Goal: Information Seeking & Learning: Learn about a topic

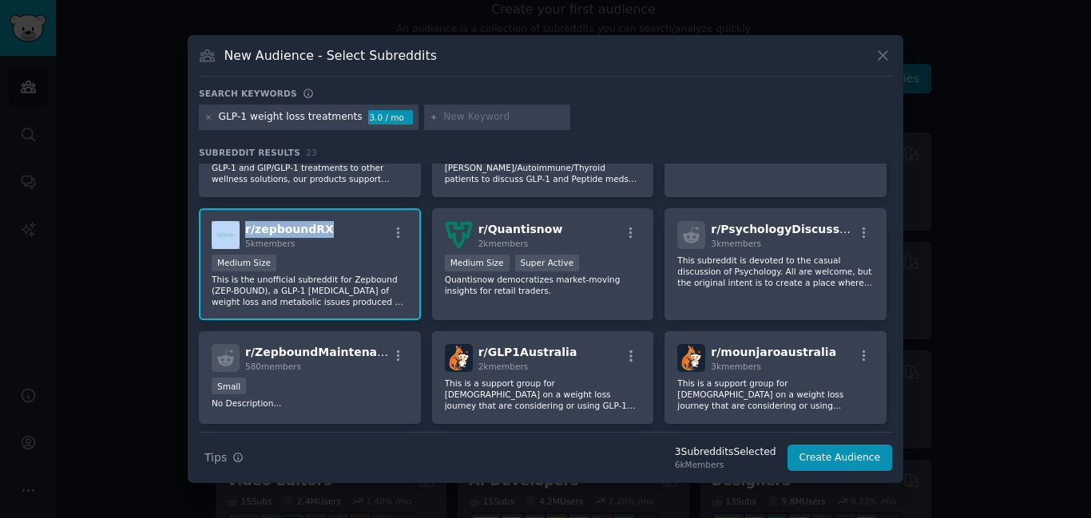
scroll to position [319, 0]
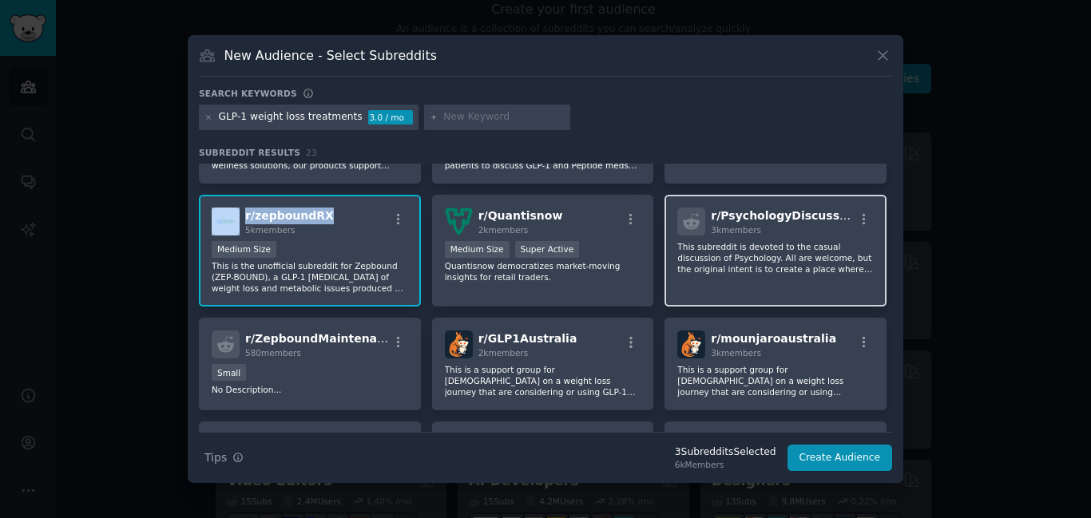
click at [837, 210] on div "r/ PsychologyDiscussion 3k members" at bounding box center [775, 222] width 196 height 28
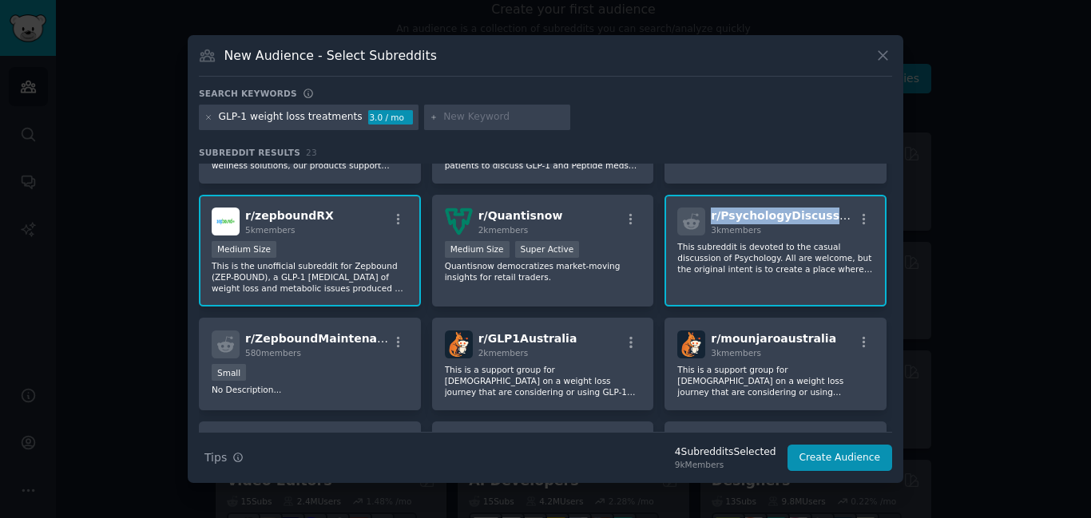
drag, startPoint x: 837, startPoint y: 210, endPoint x: 705, endPoint y: 214, distance: 131.8
click at [705, 214] on div "r/ PsychologyDiscussion 3k members" at bounding box center [775, 222] width 196 height 28
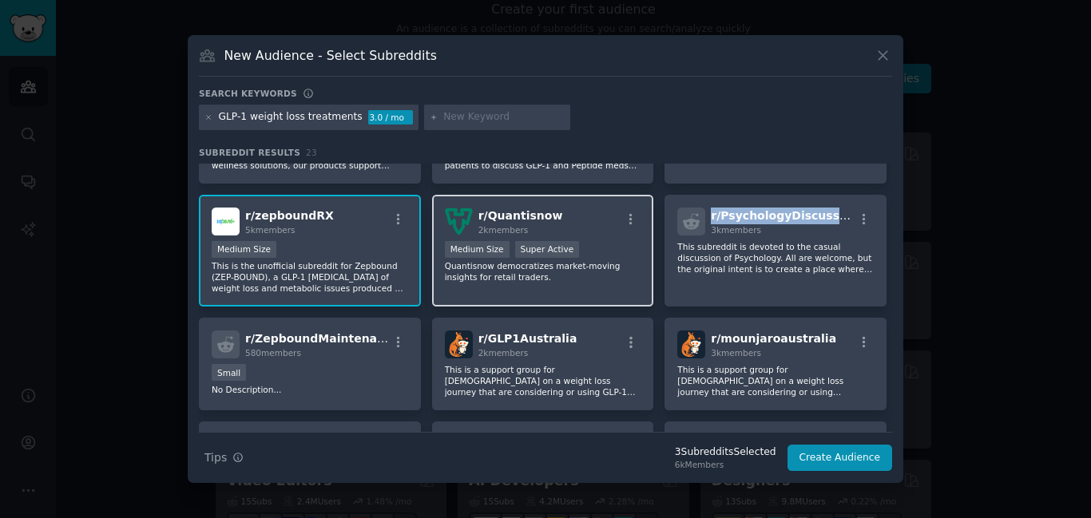
click at [549, 208] on div "r/ Quantisnow 2k members" at bounding box center [543, 222] width 196 height 28
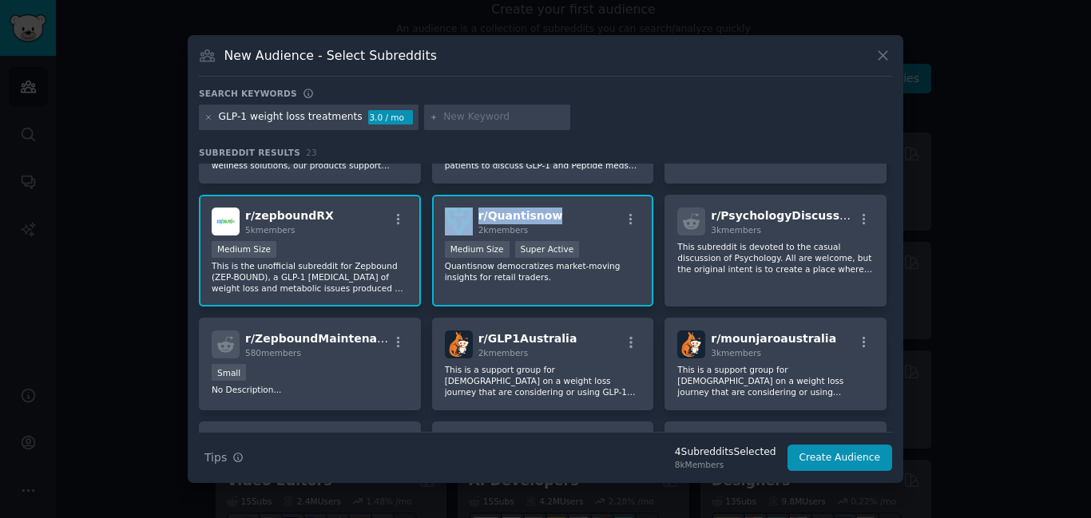
drag, startPoint x: 549, startPoint y: 207, endPoint x: 473, endPoint y: 212, distance: 76.1
click at [473, 212] on div "r/ Quantisnow 2k members" at bounding box center [543, 222] width 196 height 28
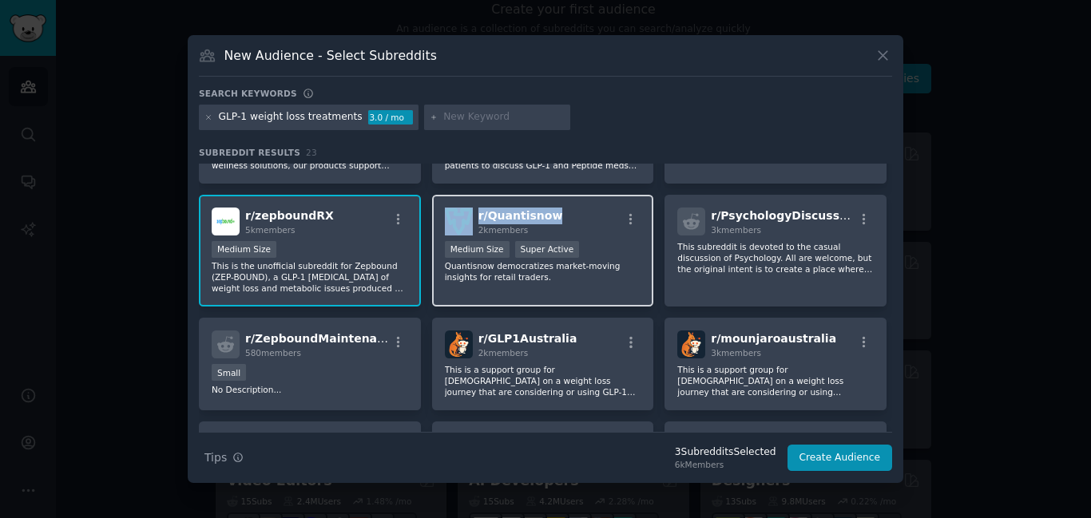
copy div "r/ Quantisnow"
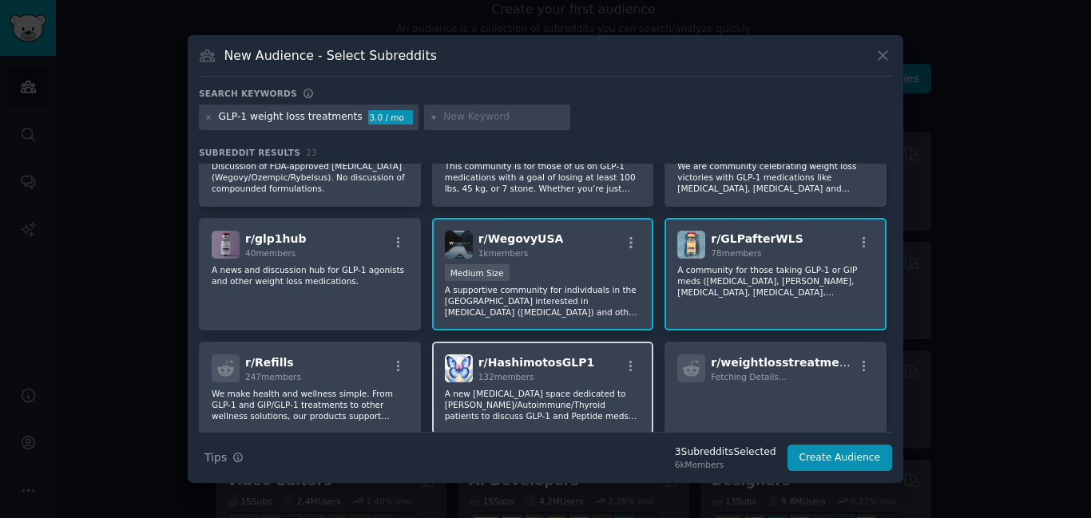
scroll to position [0, 0]
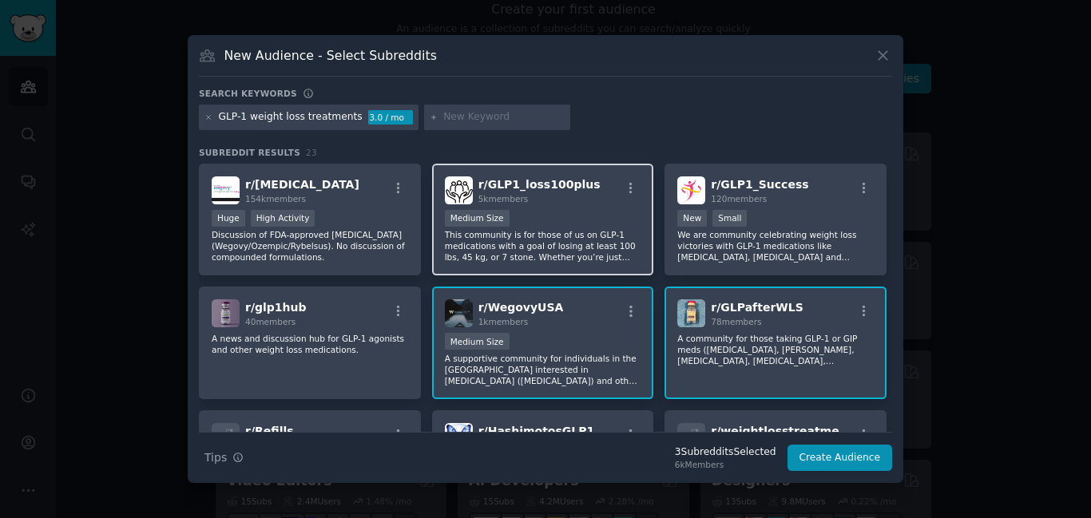
click at [580, 177] on div "r/ GLP1_loss100plus 5k members" at bounding box center [543, 190] width 196 height 28
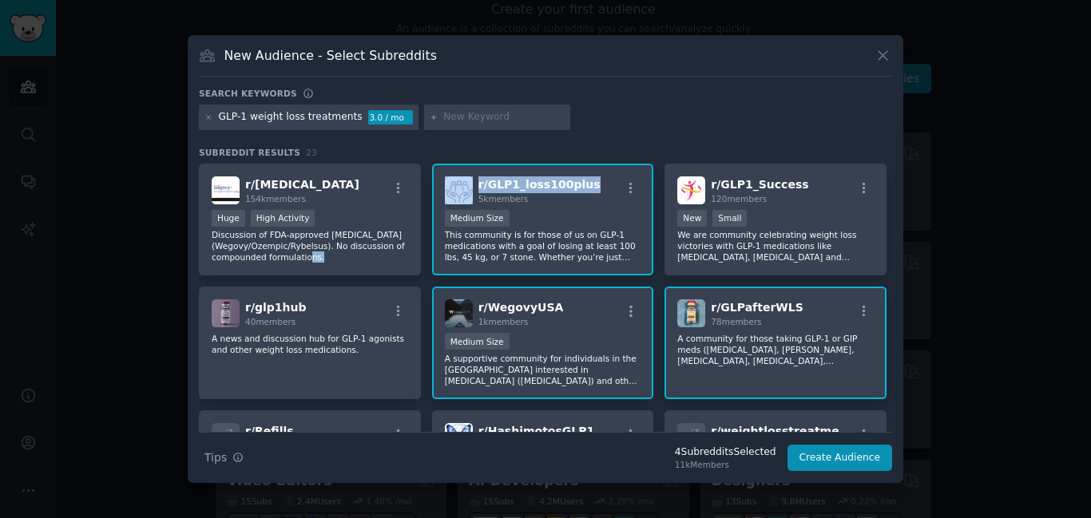
drag, startPoint x: 580, startPoint y: 177, endPoint x: 470, endPoint y: 186, distance: 109.7
click at [470, 186] on div "r/ GLP1_loss100plus 5k members" at bounding box center [543, 190] width 196 height 28
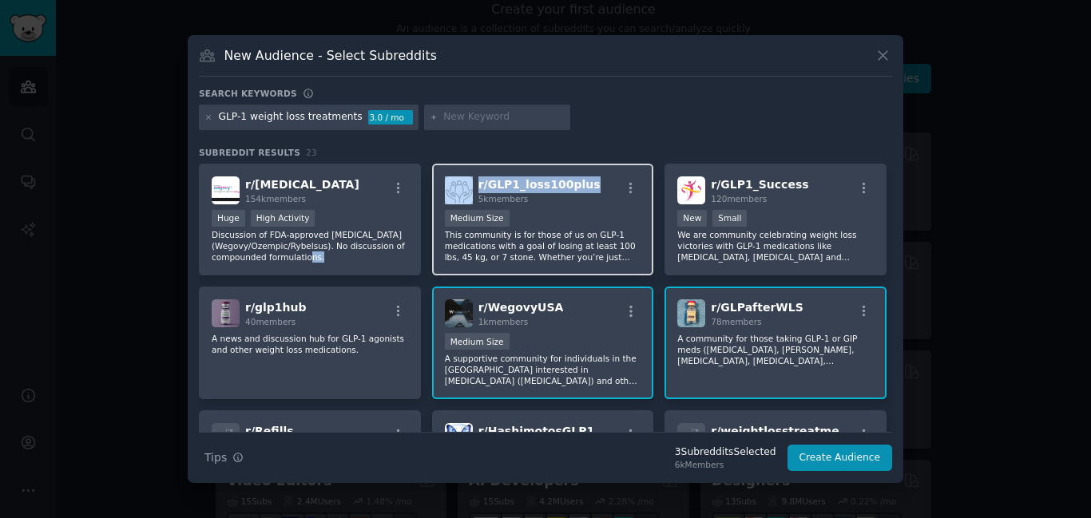
click at [584, 183] on div "r/ GLP1_loss100plus 5k members" at bounding box center [543, 190] width 196 height 28
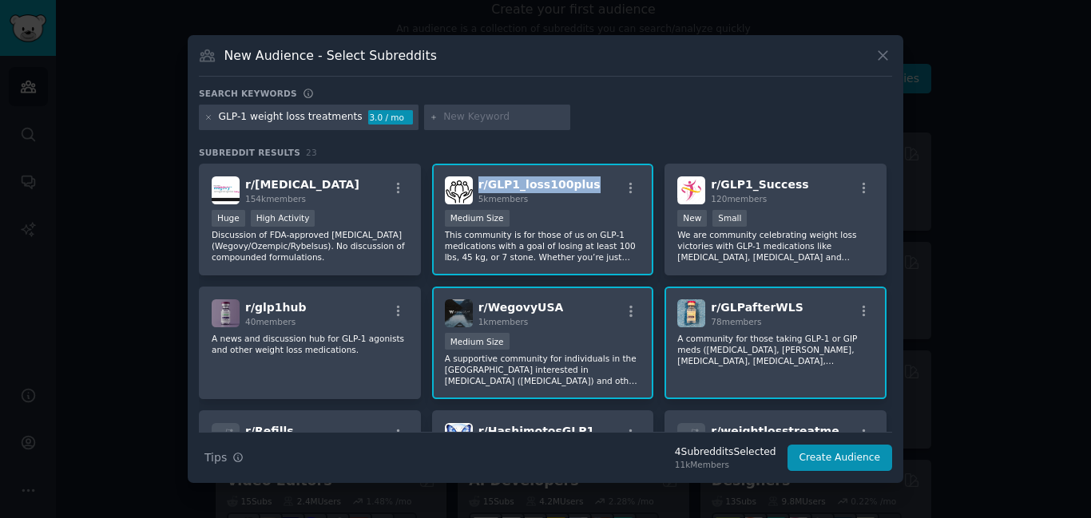
drag, startPoint x: 584, startPoint y: 183, endPoint x: 478, endPoint y: 184, distance: 105.4
click at [478, 184] on div "r/ GLP1_loss100plus 5k members" at bounding box center [543, 190] width 196 height 28
